Goal: Transaction & Acquisition: Book appointment/travel/reservation

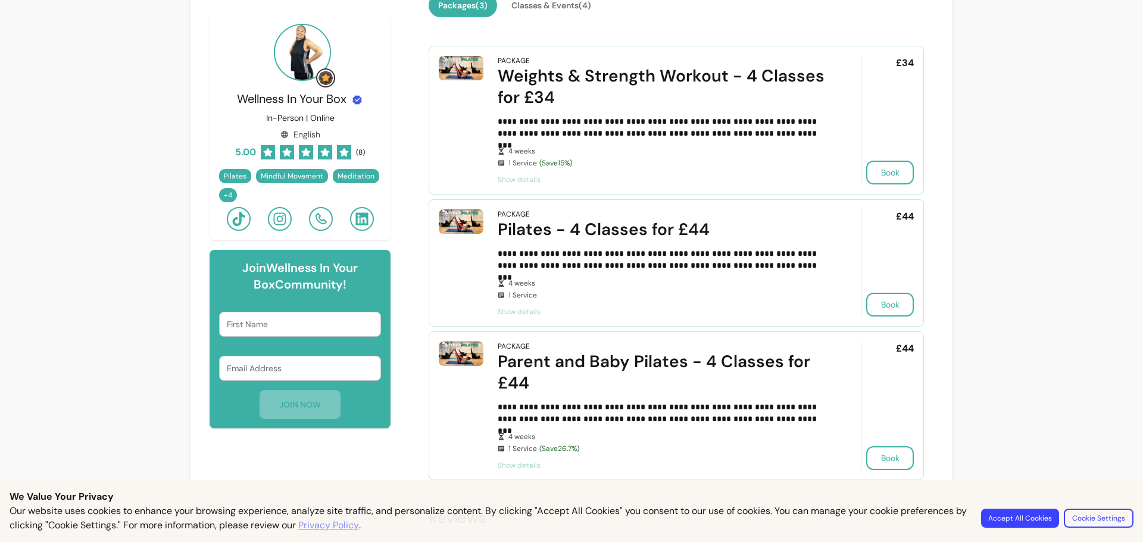
scroll to position [238, 0]
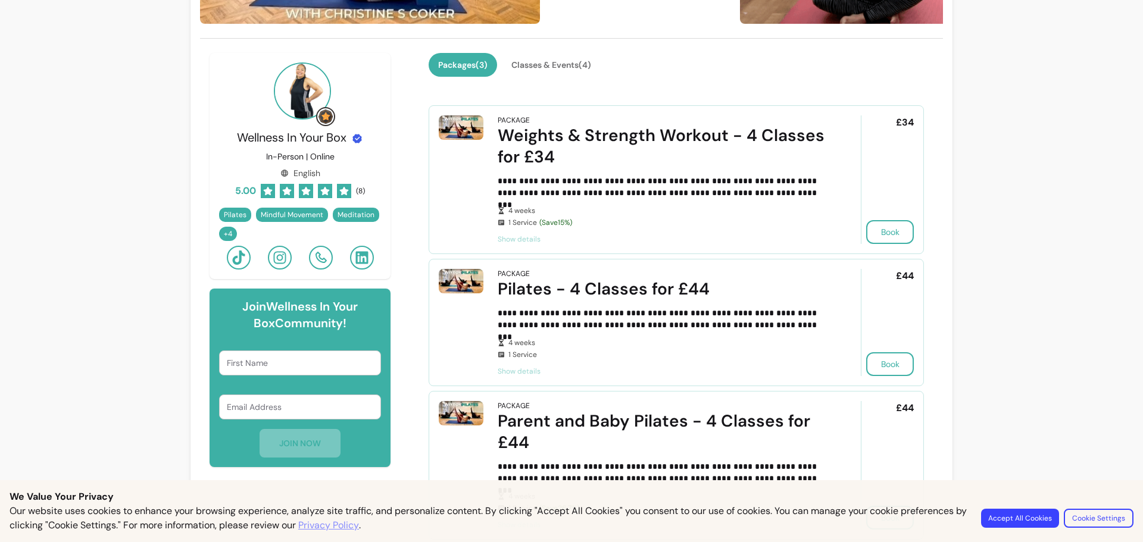
click at [512, 371] on span "Show details" at bounding box center [662, 372] width 330 height 10
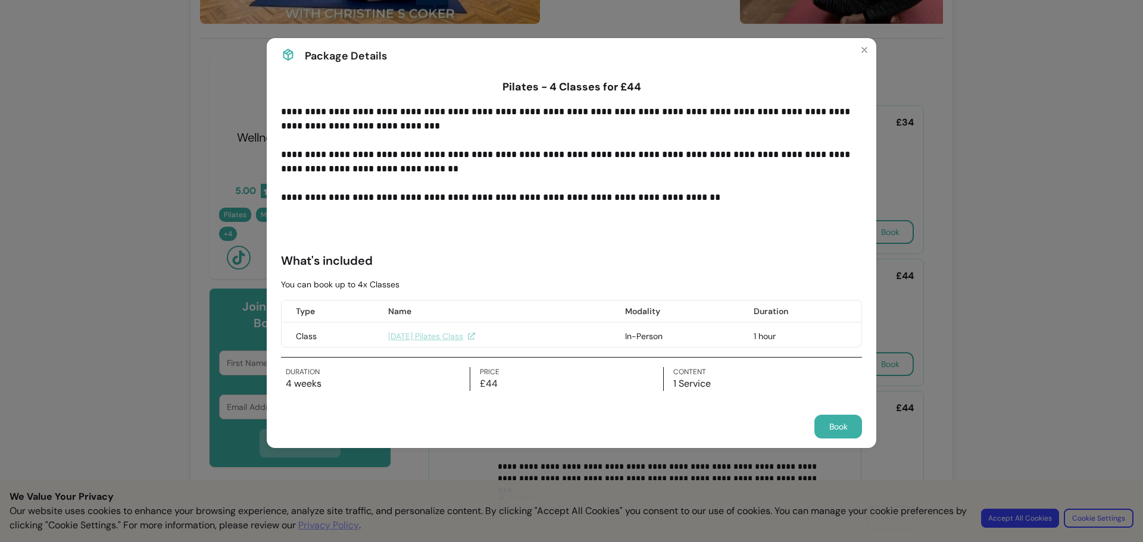
click at [425, 332] on link "[DATE] Pilates Class" at bounding box center [431, 336] width 87 height 12
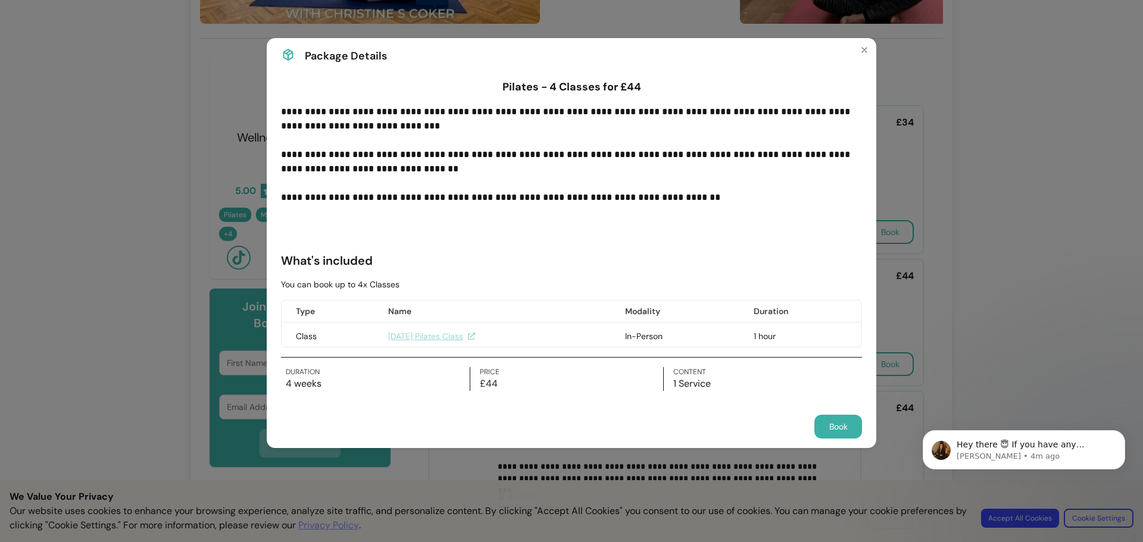
scroll to position [0, 0]
click at [835, 424] on button "Book" at bounding box center [838, 427] width 48 height 24
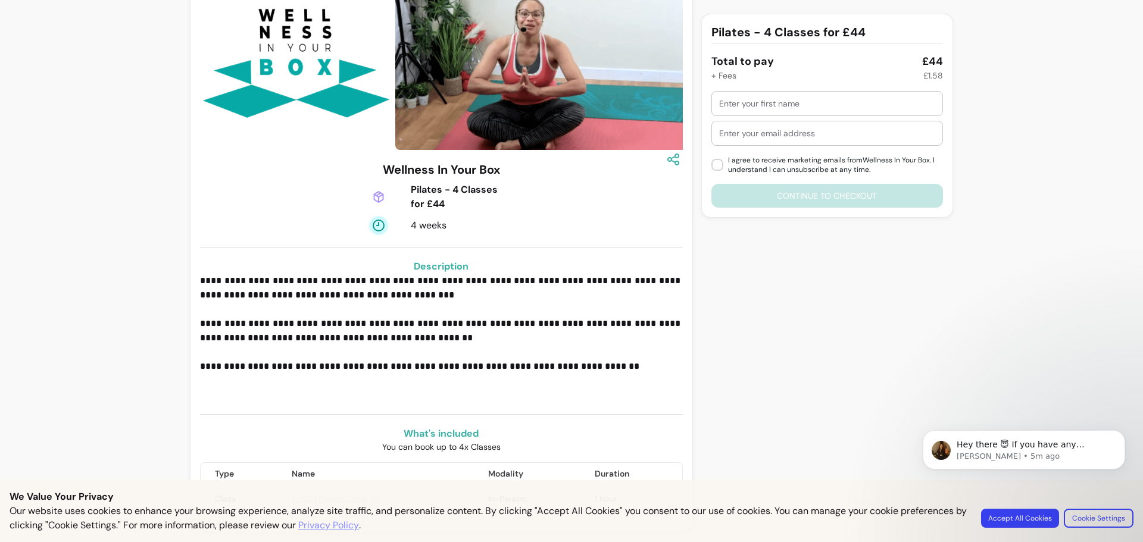
scroll to position [99, 0]
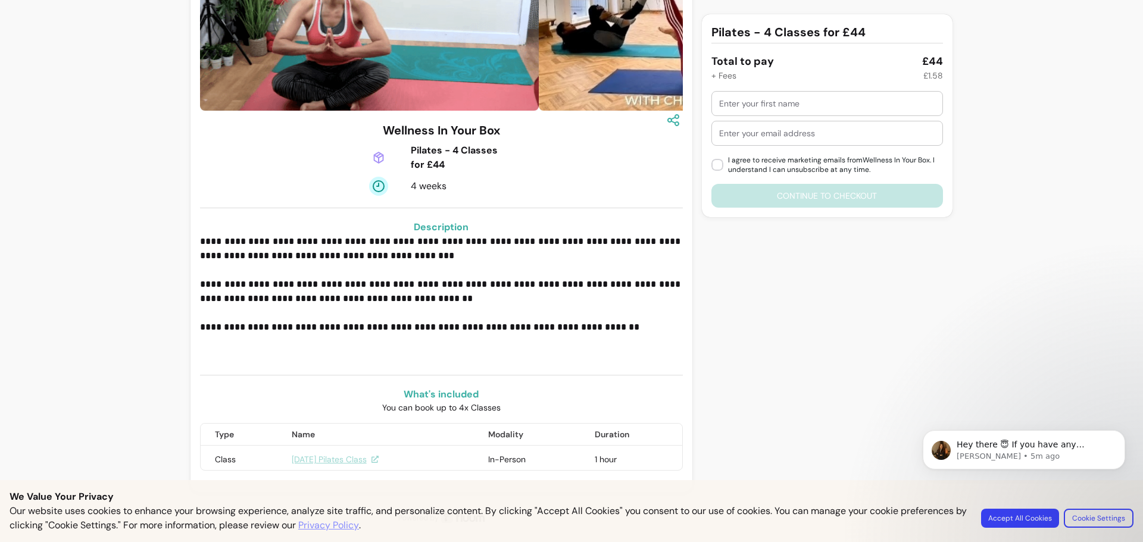
click at [318, 458] on link "[DATE] Pilates Class" at bounding box center [335, 459] width 87 height 12
click at [706, 171] on label "I agree to receive marketing emails from Wellness In Your Box . I understand I …" at bounding box center [826, 165] width 241 height 29
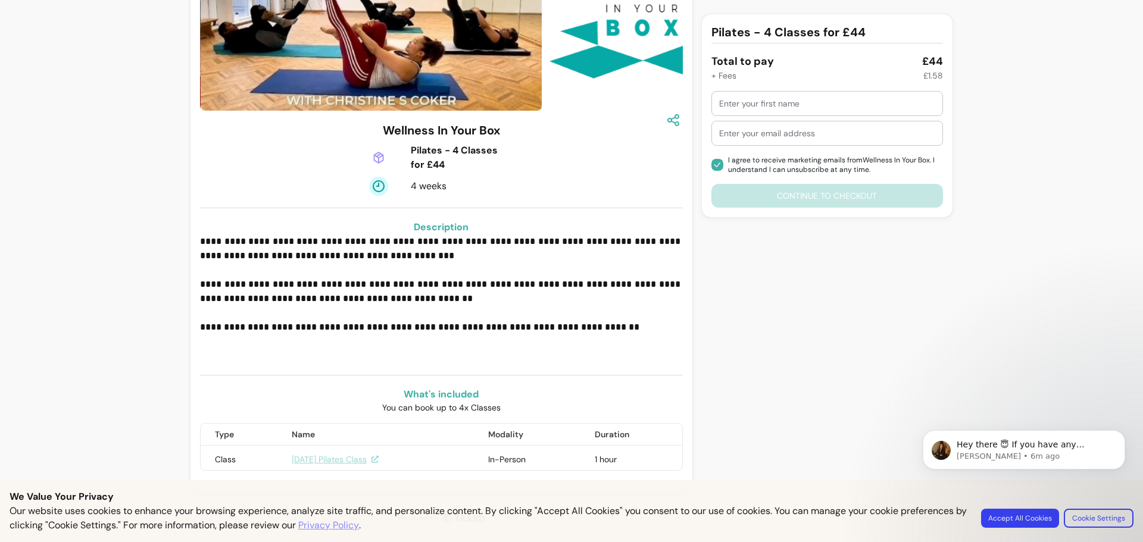
click at [734, 99] on input "text" at bounding box center [827, 104] width 216 height 12
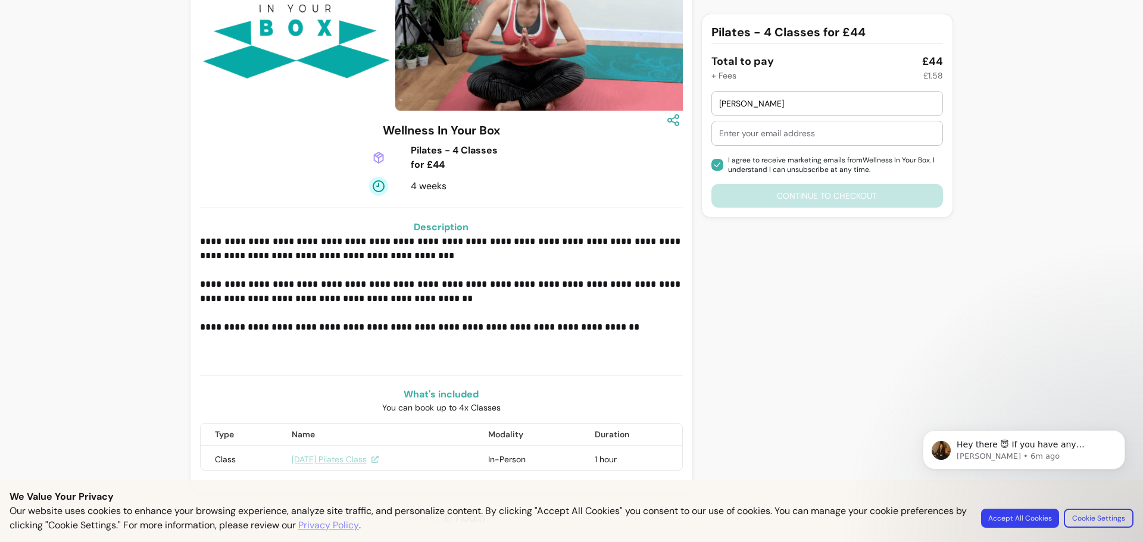
type input "aNITA"
click at [750, 136] on input "text" at bounding box center [827, 133] width 216 height 12
type input "ANR@stdoms.ac.uk"
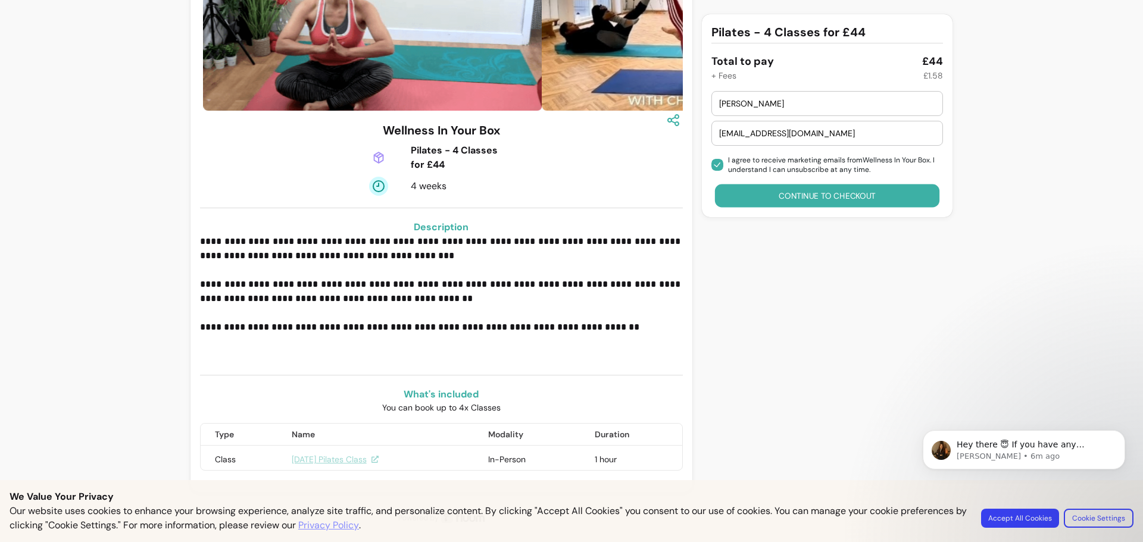
click at [781, 196] on button "Continue to checkout" at bounding box center [826, 195] width 225 height 23
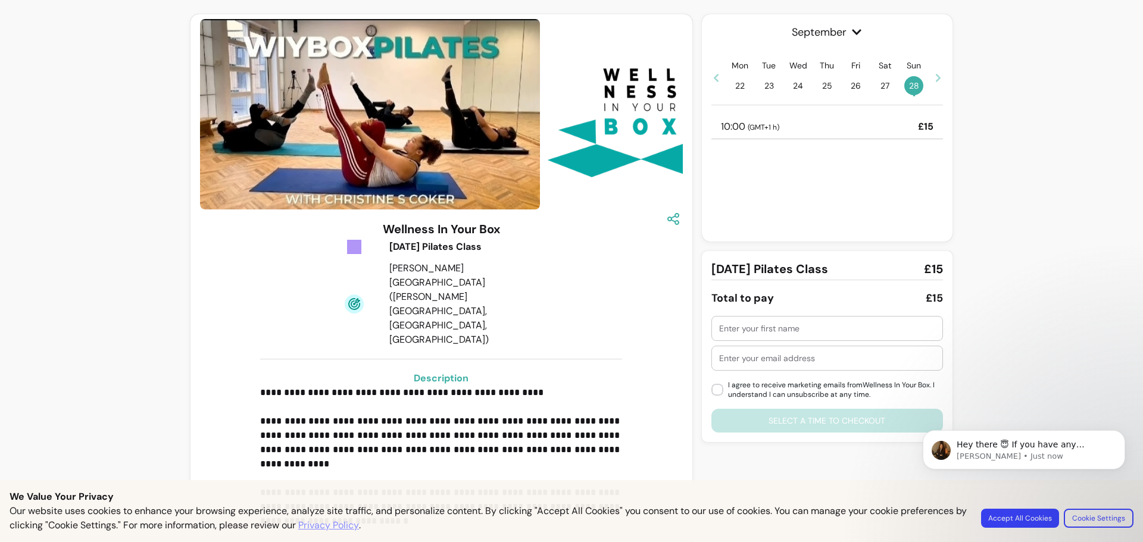
click at [936, 79] on icon at bounding box center [938, 78] width 10 height 10
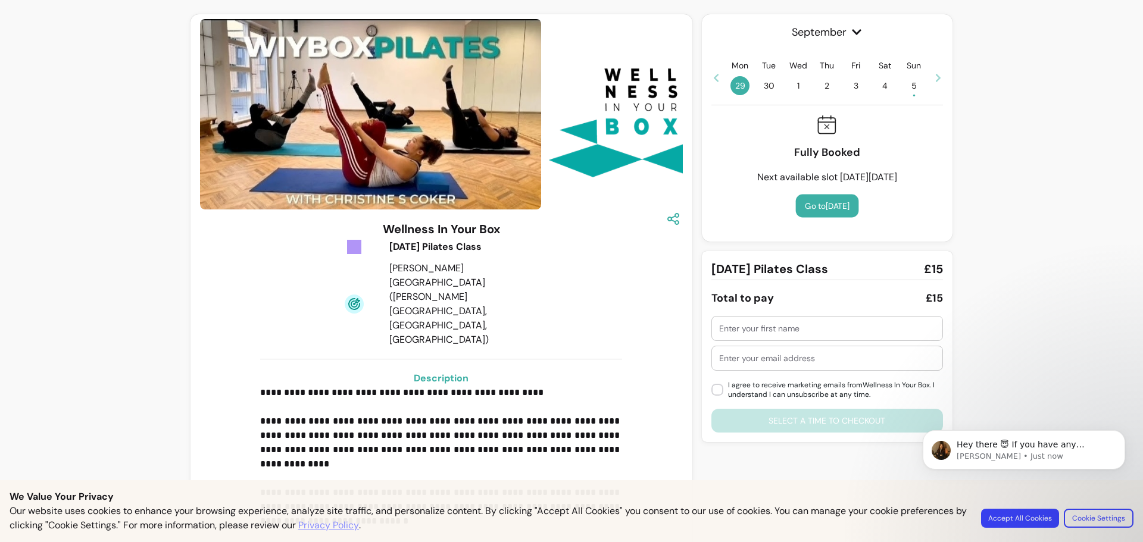
click at [816, 207] on button "Go to Sun, 05 Oct" at bounding box center [826, 206] width 63 height 23
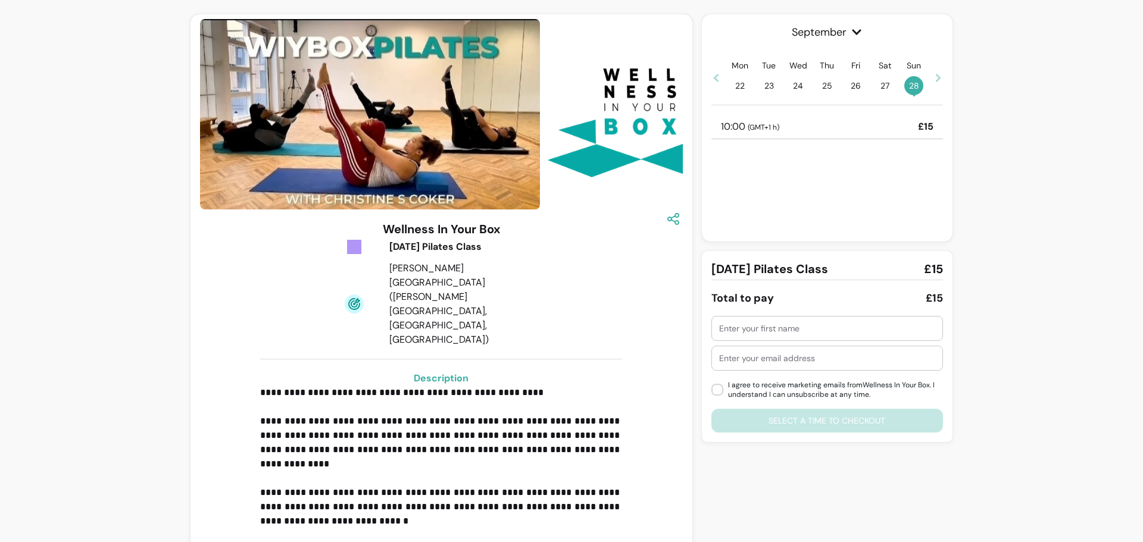
click at [852, 33] on icon at bounding box center [856, 31] width 9 height 5
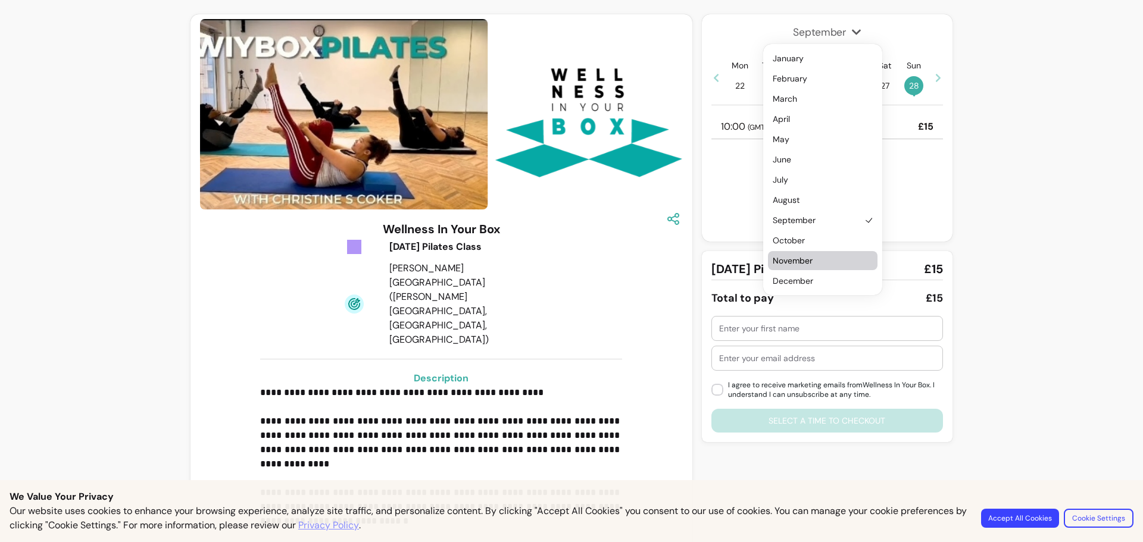
click at [795, 258] on span "November" at bounding box center [816, 261] width 88 height 12
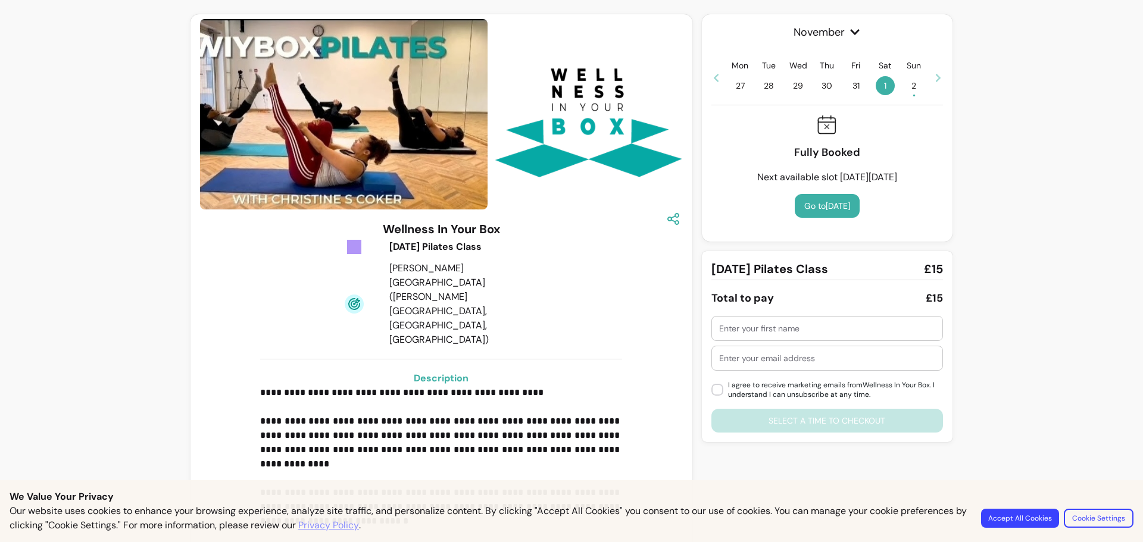
click at [906, 86] on span "2 •" at bounding box center [913, 85] width 19 height 19
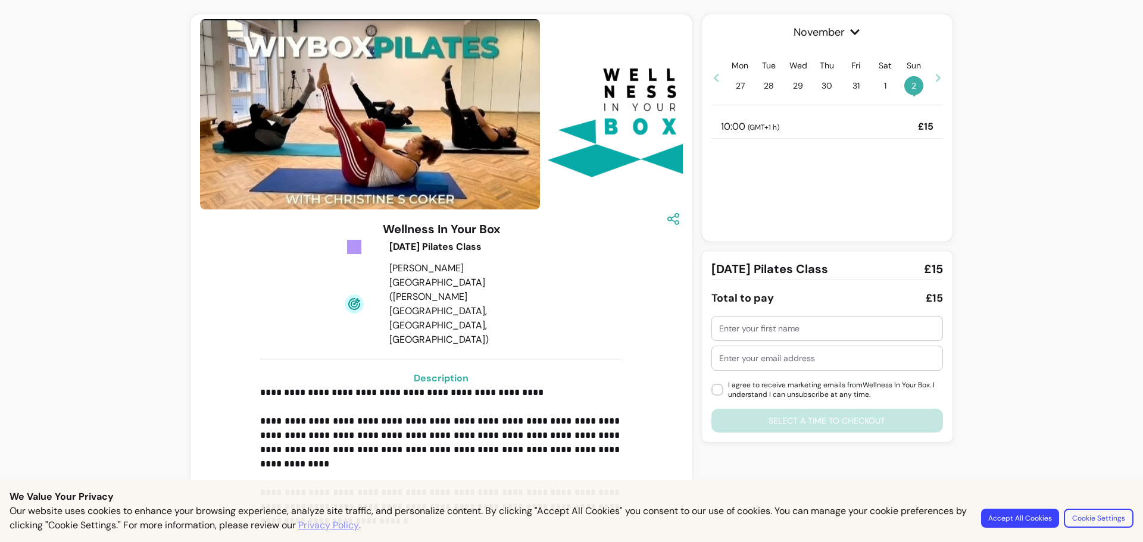
click at [918, 124] on p "£15" at bounding box center [925, 127] width 15 height 14
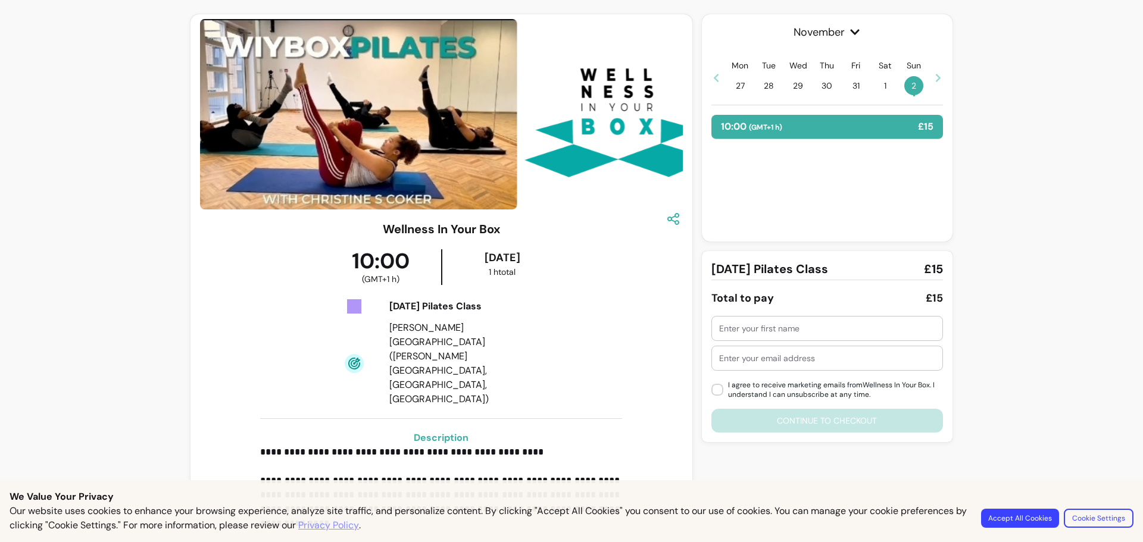
click at [933, 77] on icon at bounding box center [938, 78] width 10 height 10
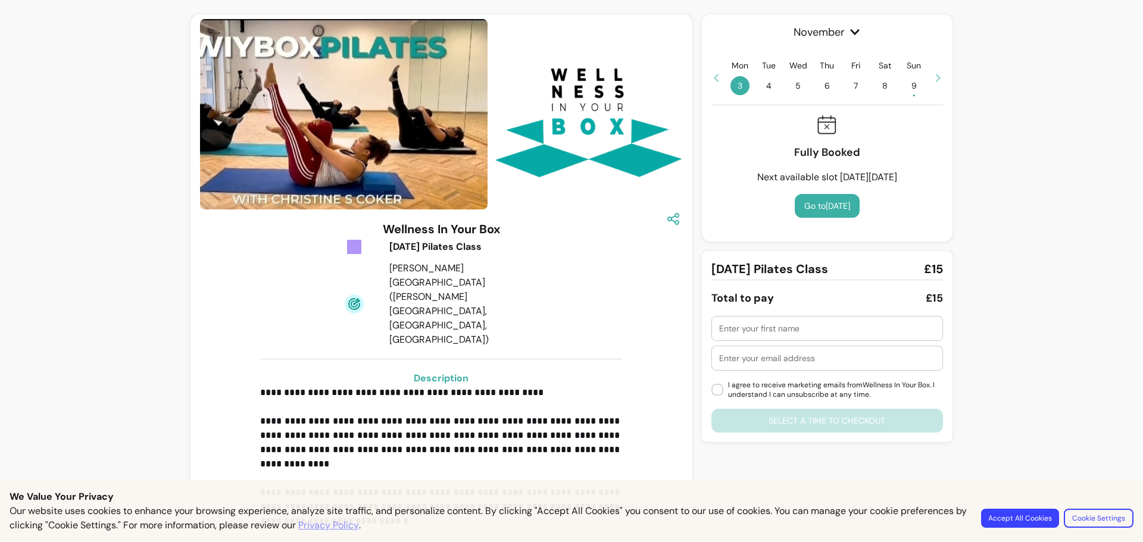
click at [904, 86] on span "9 •" at bounding box center [913, 85] width 19 height 19
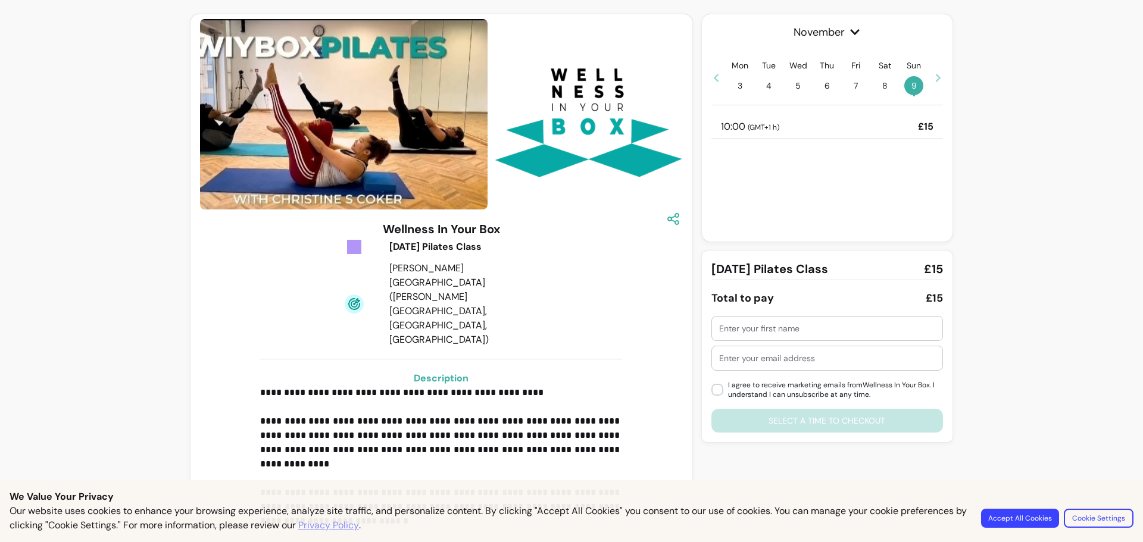
click at [909, 127] on div "10:00 ( GMT+1 h ) £15" at bounding box center [826, 127] width 231 height 24
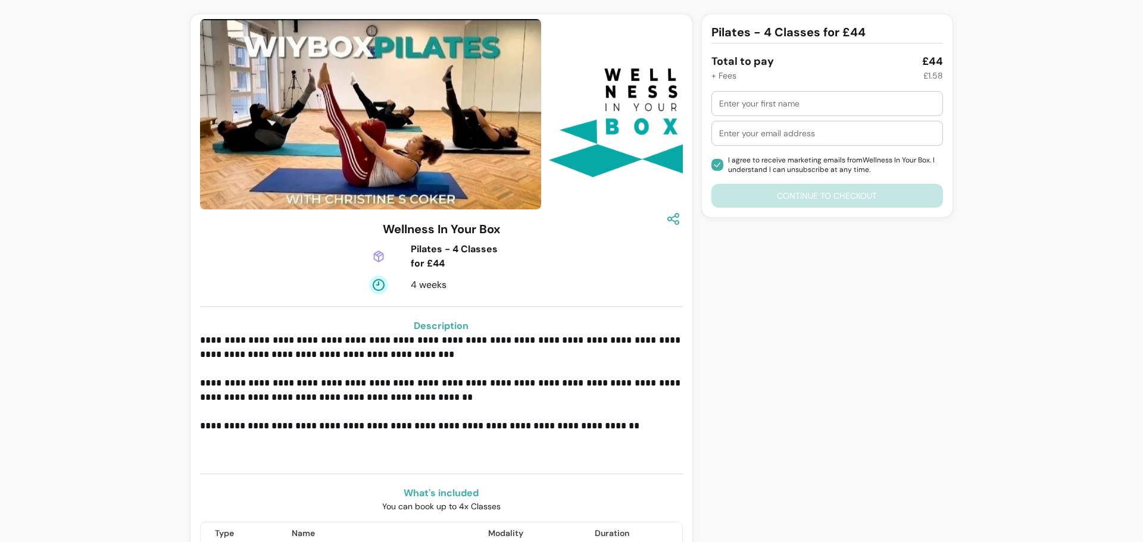
scroll to position [99, 0]
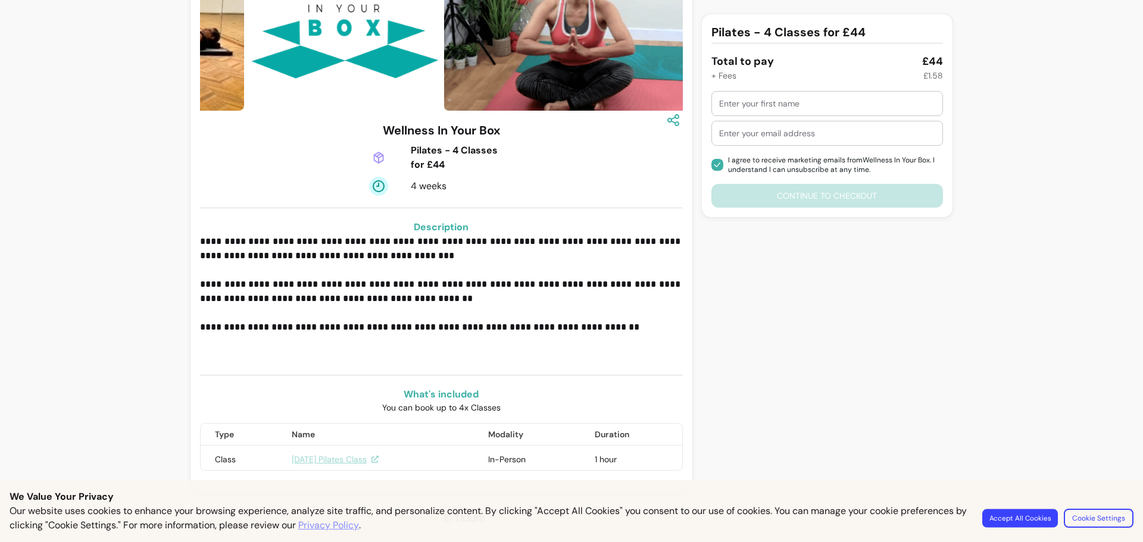
click at [1028, 516] on button "Accept All Cookies" at bounding box center [1020, 518] width 76 height 18
